Goal: Task Accomplishment & Management: Manage account settings

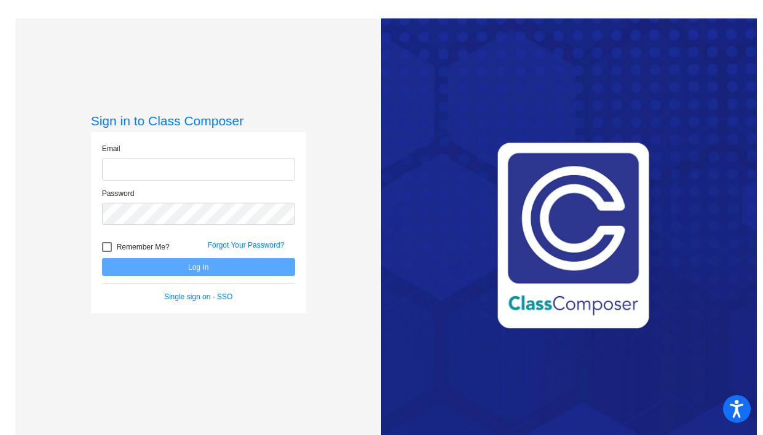
type input "[EMAIL_ADDRESS][DOMAIN_NAME]"
click at [195, 267] on button "Log In" at bounding box center [198, 267] width 193 height 18
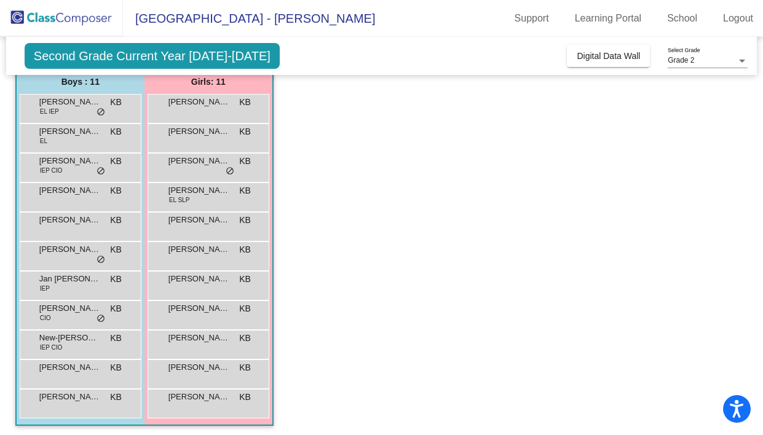
scroll to position [105, 0]
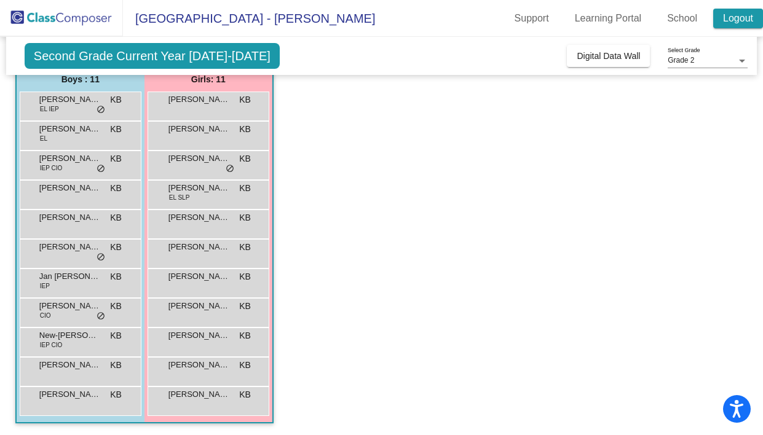
click at [738, 15] on link "Logout" at bounding box center [738, 19] width 50 height 20
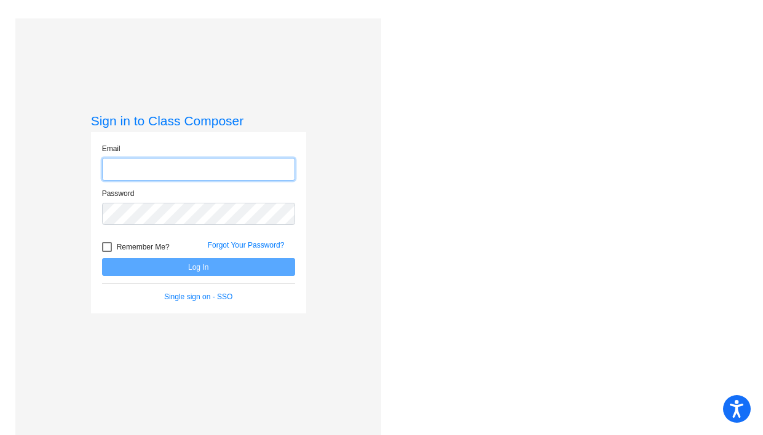
type input "[EMAIL_ADDRESS][DOMAIN_NAME]"
